Goal: Transaction & Acquisition: Purchase product/service

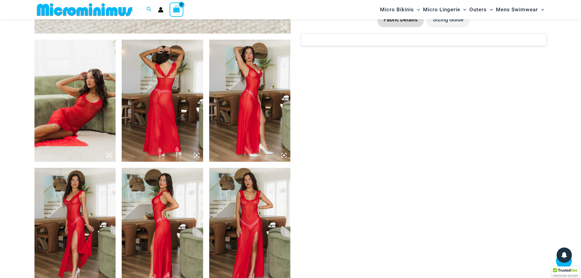
scroll to position [452, 0]
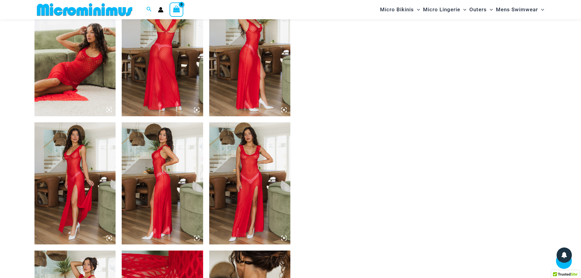
click at [72, 169] on img at bounding box center [74, 183] width 81 height 122
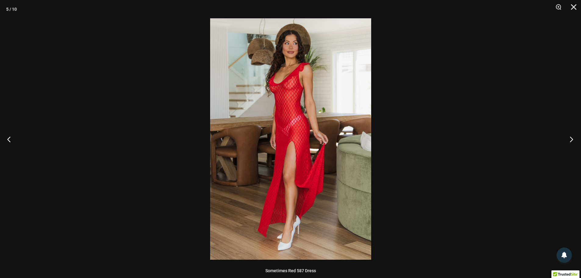
click at [572, 138] on button "Next" at bounding box center [569, 139] width 23 height 31
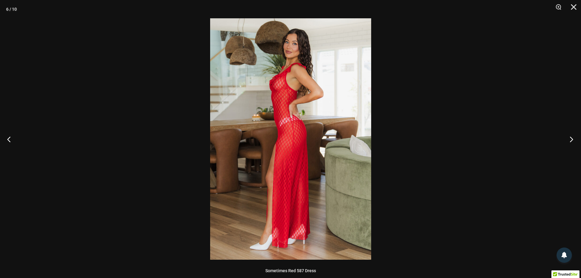
click at [571, 139] on button "Next" at bounding box center [569, 139] width 23 height 31
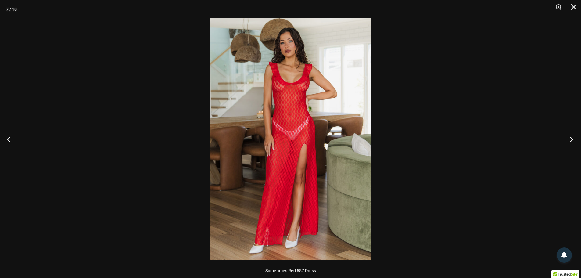
click at [571, 139] on button "Next" at bounding box center [569, 139] width 23 height 31
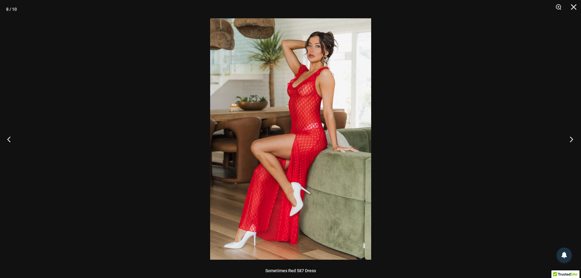
click at [571, 139] on button "Next" at bounding box center [569, 139] width 23 height 31
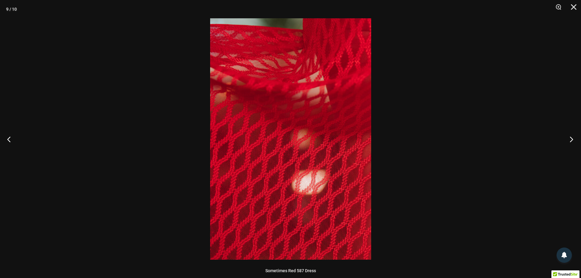
click at [571, 139] on button "Next" at bounding box center [569, 139] width 23 height 31
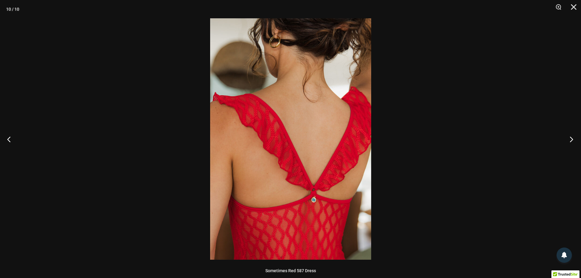
click at [571, 139] on button "Next" at bounding box center [569, 139] width 23 height 31
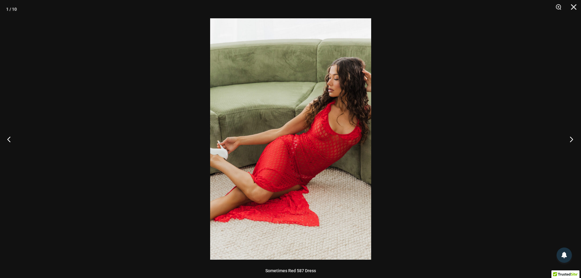
click at [571, 139] on button "Next" at bounding box center [569, 139] width 23 height 31
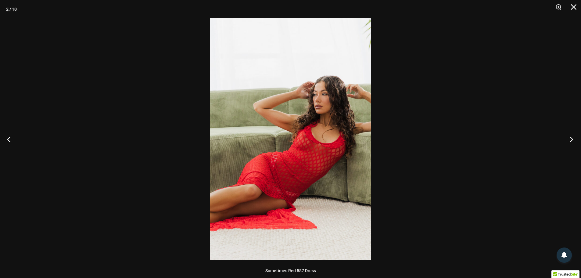
click at [572, 139] on button "Next" at bounding box center [569, 139] width 23 height 31
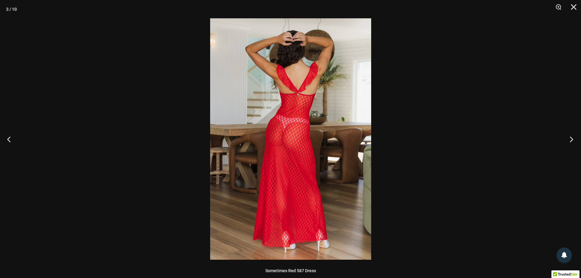
click at [572, 139] on button "Next" at bounding box center [569, 139] width 23 height 31
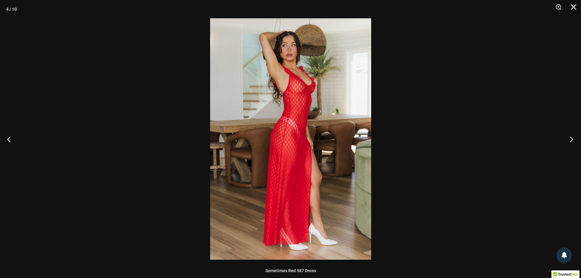
click at [572, 139] on button "Next" at bounding box center [569, 139] width 23 height 31
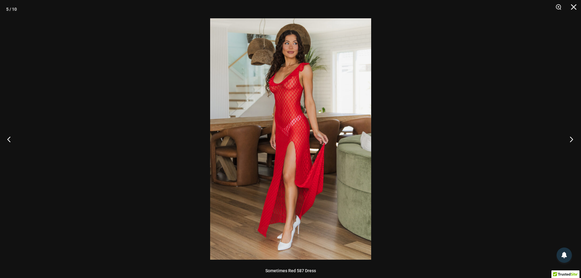
click at [572, 139] on button "Next" at bounding box center [569, 139] width 23 height 31
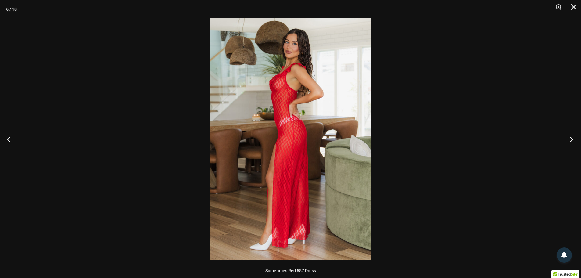
click at [572, 139] on button "Next" at bounding box center [569, 139] width 23 height 31
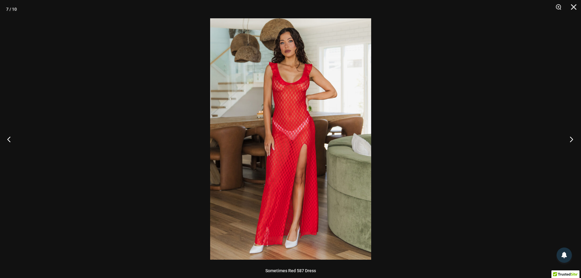
click at [572, 139] on button "Next" at bounding box center [569, 139] width 23 height 31
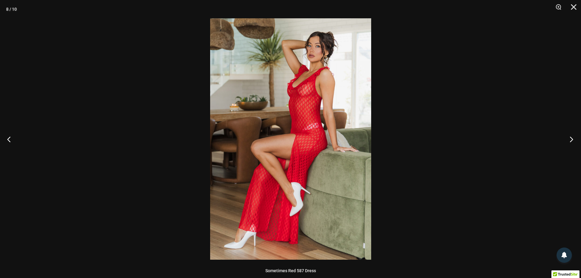
click at [572, 139] on button "Next" at bounding box center [569, 139] width 23 height 31
